Goal: Find contact information: Find contact information

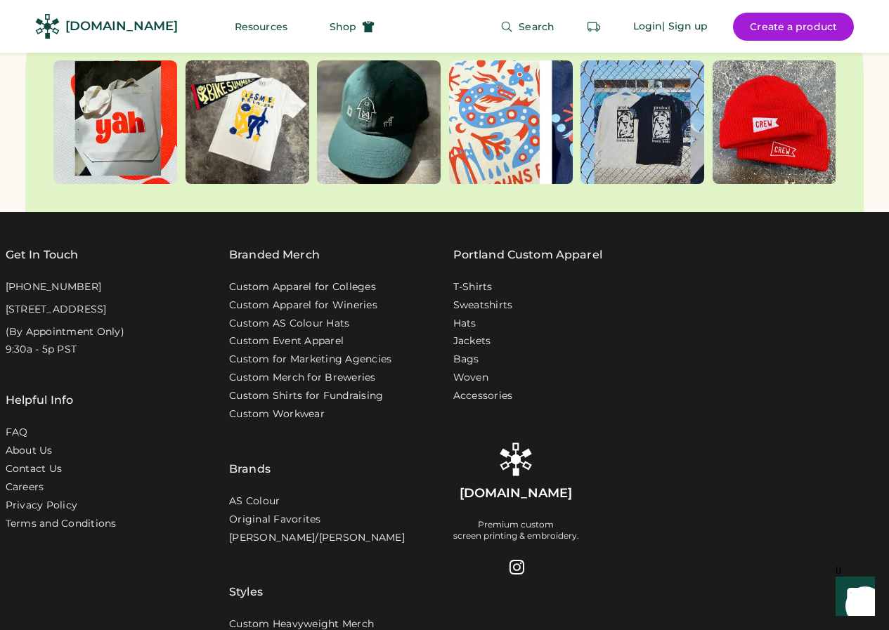
scroll to position [5057, 0]
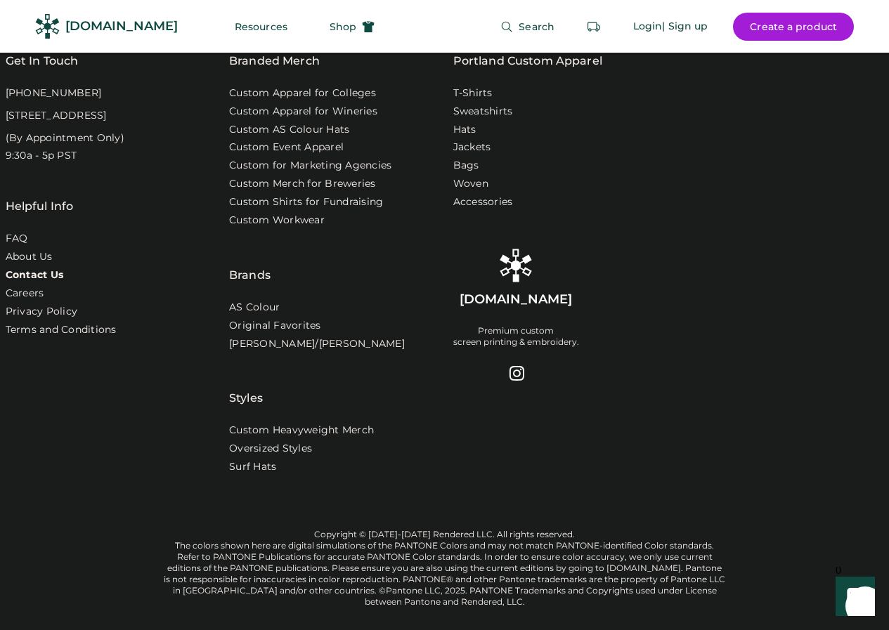
click at [27, 268] on link "Contact Us" at bounding box center [35, 275] width 58 height 14
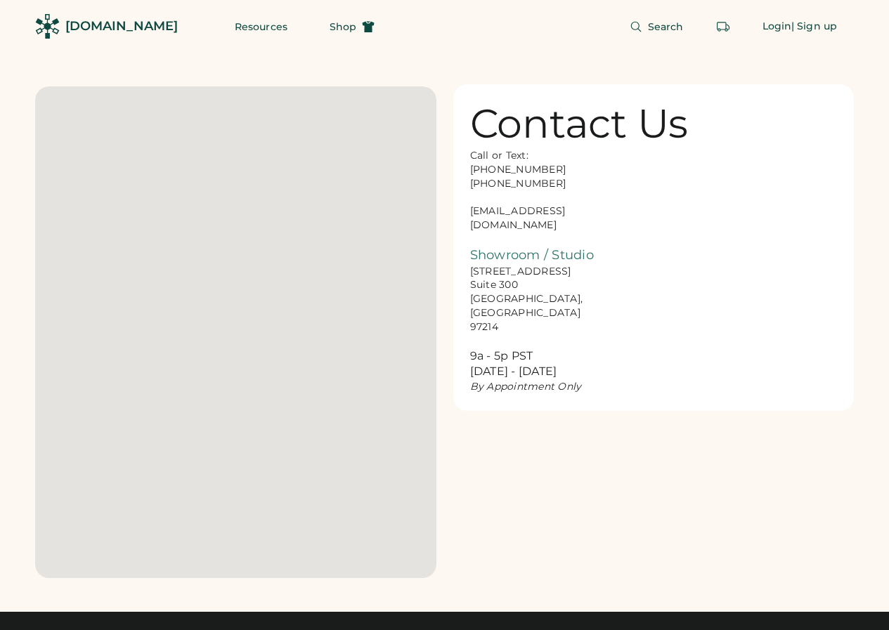
click at [512, 212] on div "Call or Text: 888-299-3595 503-954-3595 hello@rendered.co Showroom / Studio 916…" at bounding box center [540, 271] width 141 height 245
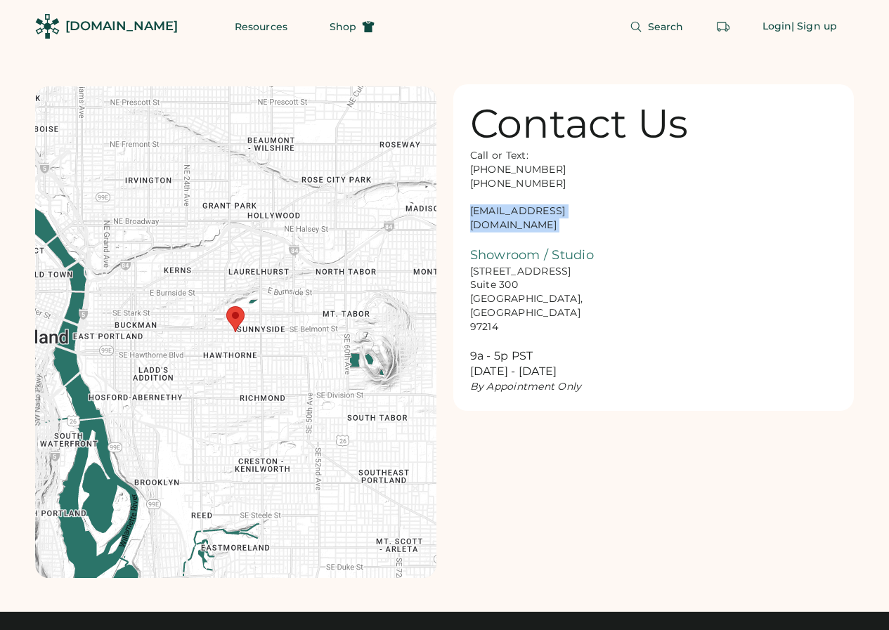
copy div "hello@rendered.co"
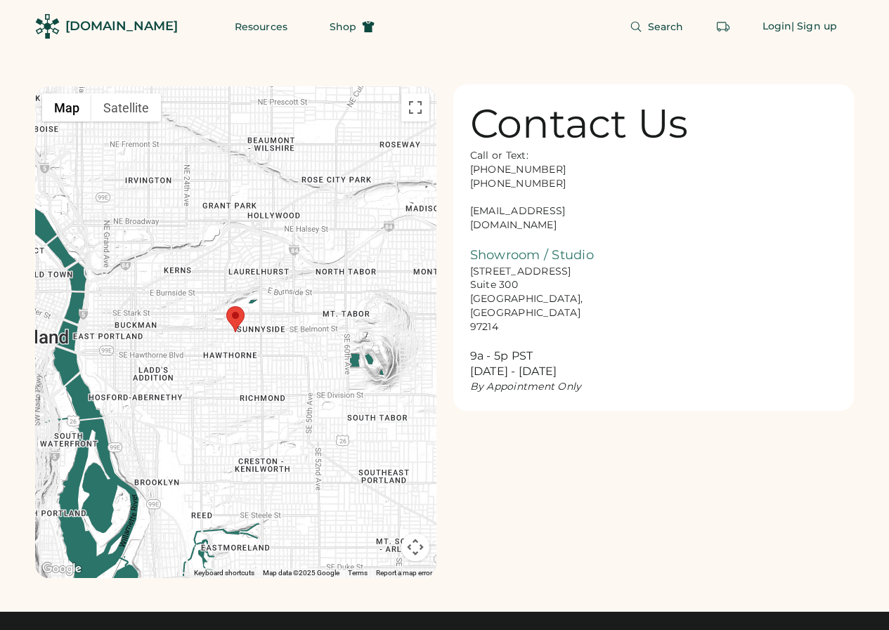
click at [692, 166] on div "Contact Us Call or Text: 888-299-3595 503-954-3595 hello@rendered.co Showroom /…" at bounding box center [653, 247] width 401 height 327
drag, startPoint x: 566, startPoint y: 208, endPoint x: 471, endPoint y: 210, distance: 94.9
click at [471, 210] on div "Call or Text: 888-299-3595 503-954-3595 hello@rendered.co Showroom / Studio 916…" at bounding box center [540, 271] width 141 height 245
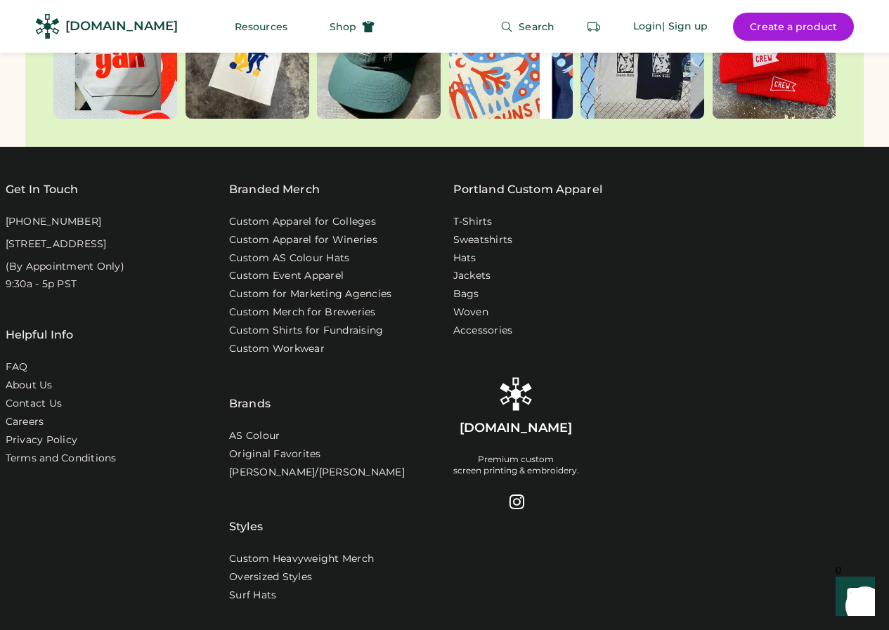
scroll to position [4917, 0]
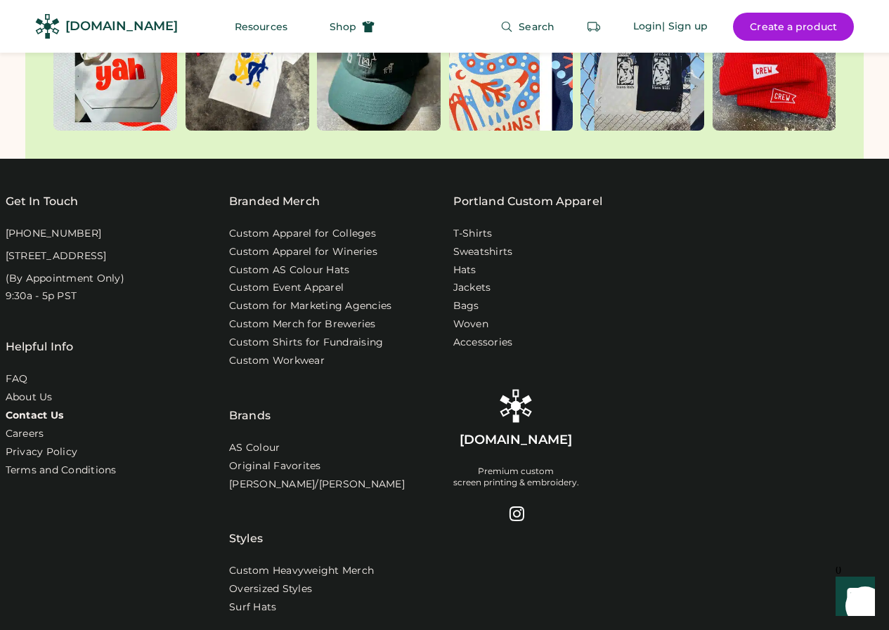
click at [37, 409] on link "Contact Us" at bounding box center [35, 416] width 58 height 14
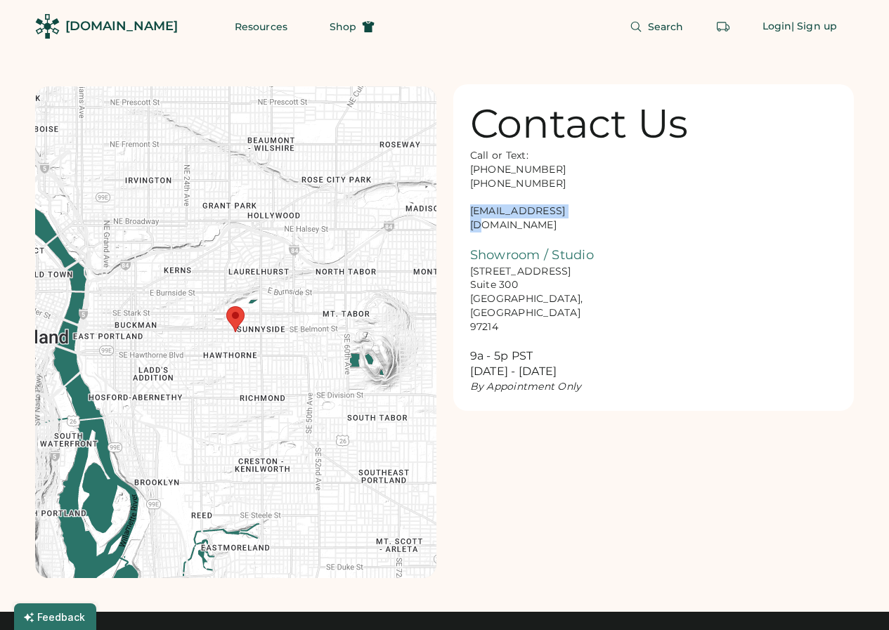
drag, startPoint x: 558, startPoint y: 209, endPoint x: 471, endPoint y: 212, distance: 87.2
click at [471, 212] on div "Call or Text: 888-299-3595 503-954-3595 hello@rendered.co Showroom / Studio 916…" at bounding box center [540, 271] width 141 height 245
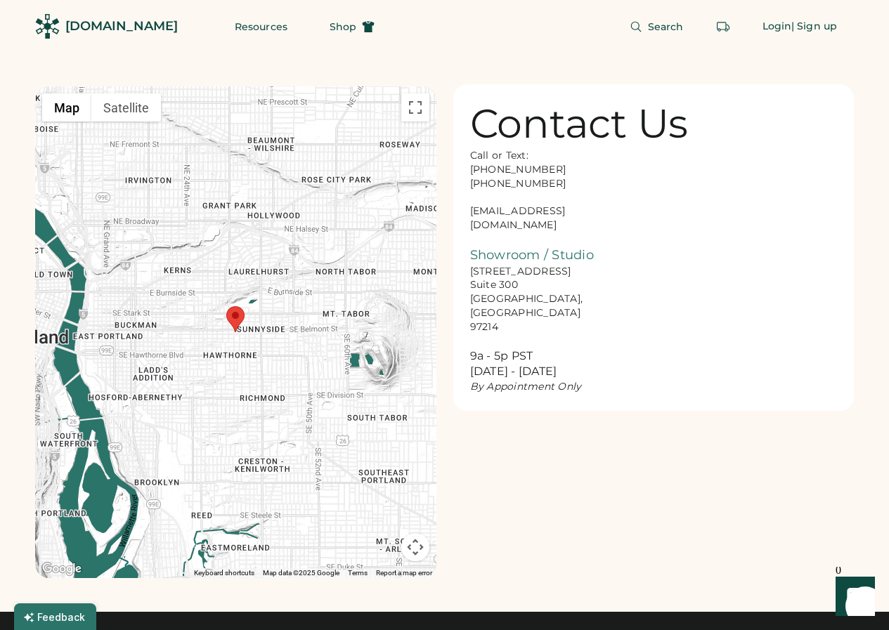
click at [731, 252] on div "Contact Us Call or Text: 888-299-3595 503-954-3595 hello@rendered.co Showroom /…" at bounding box center [653, 247] width 401 height 327
click at [507, 213] on div "Call or Text: 888-299-3595 503-954-3595 hello@rendered.co Showroom / Studio 916…" at bounding box center [540, 271] width 141 height 245
click at [506, 213] on div "Call or Text: 888-299-3595 503-954-3595 hello@rendered.co Showroom / Studio 916…" at bounding box center [540, 271] width 141 height 245
copy div "hello@rendered.co"
